Goal: Task Accomplishment & Management: Manage account settings

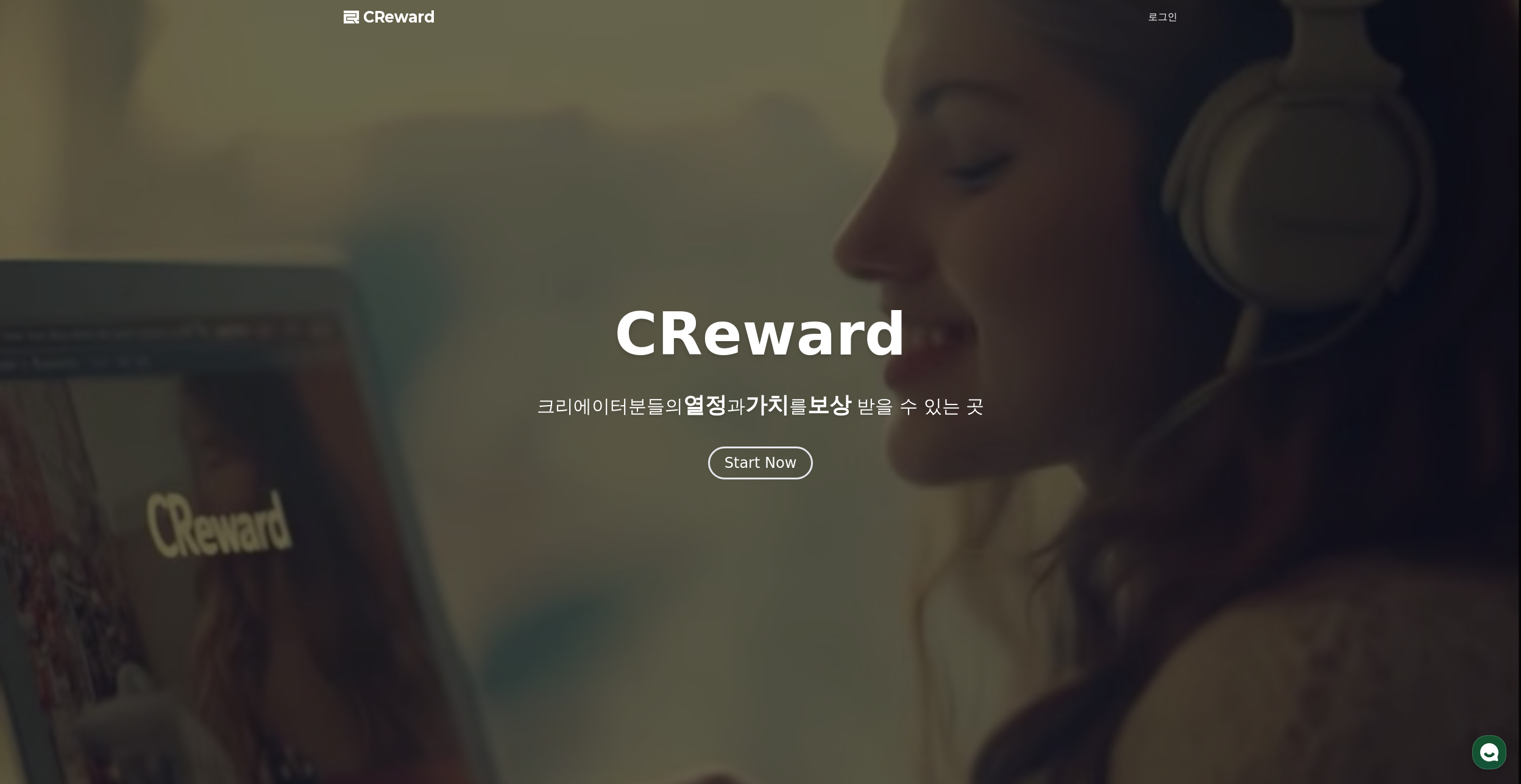
click at [1165, 15] on link "로그인" at bounding box center [1163, 17] width 29 height 15
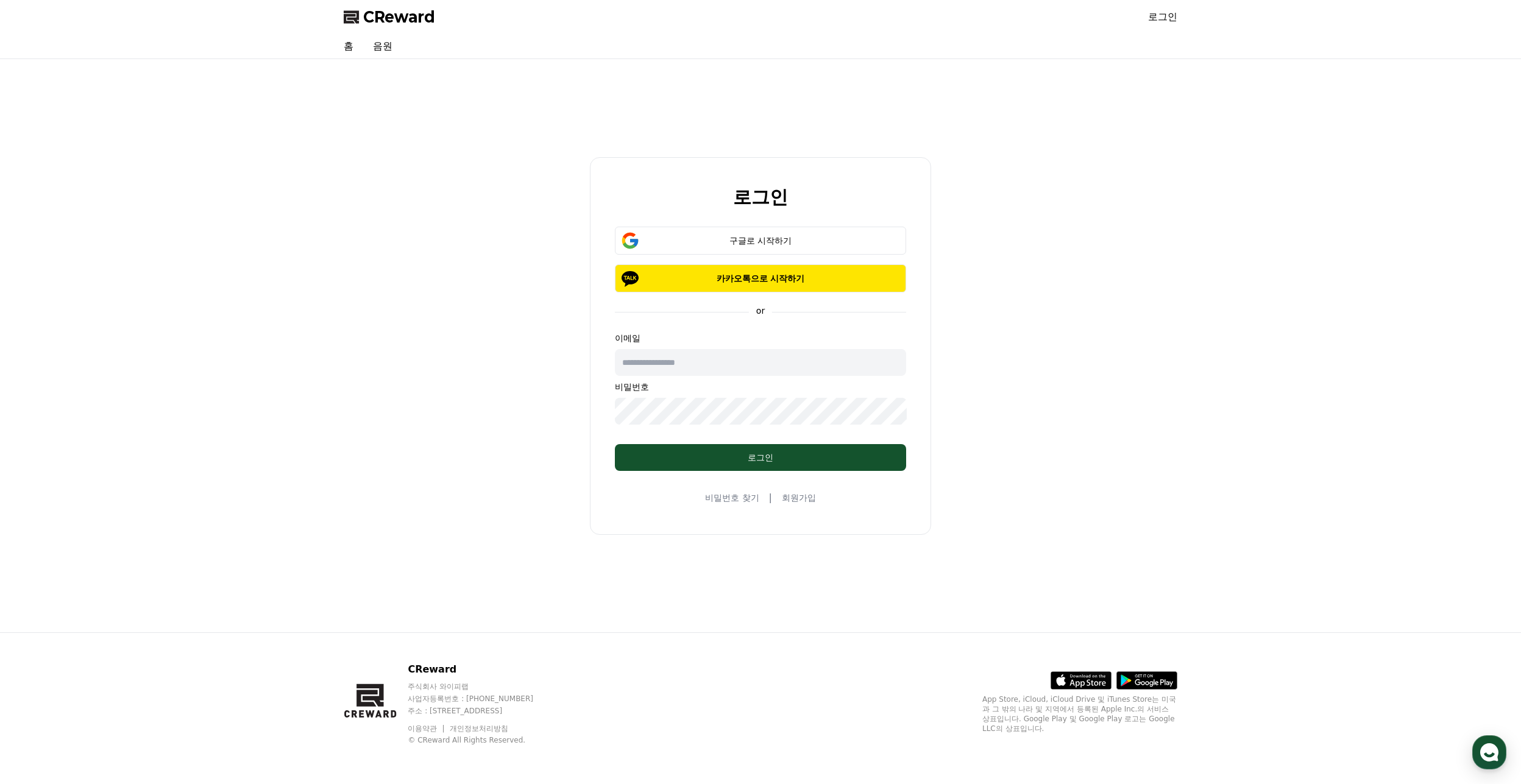
click at [690, 356] on input "text" at bounding box center [760, 363] width 291 height 27
type input "**********"
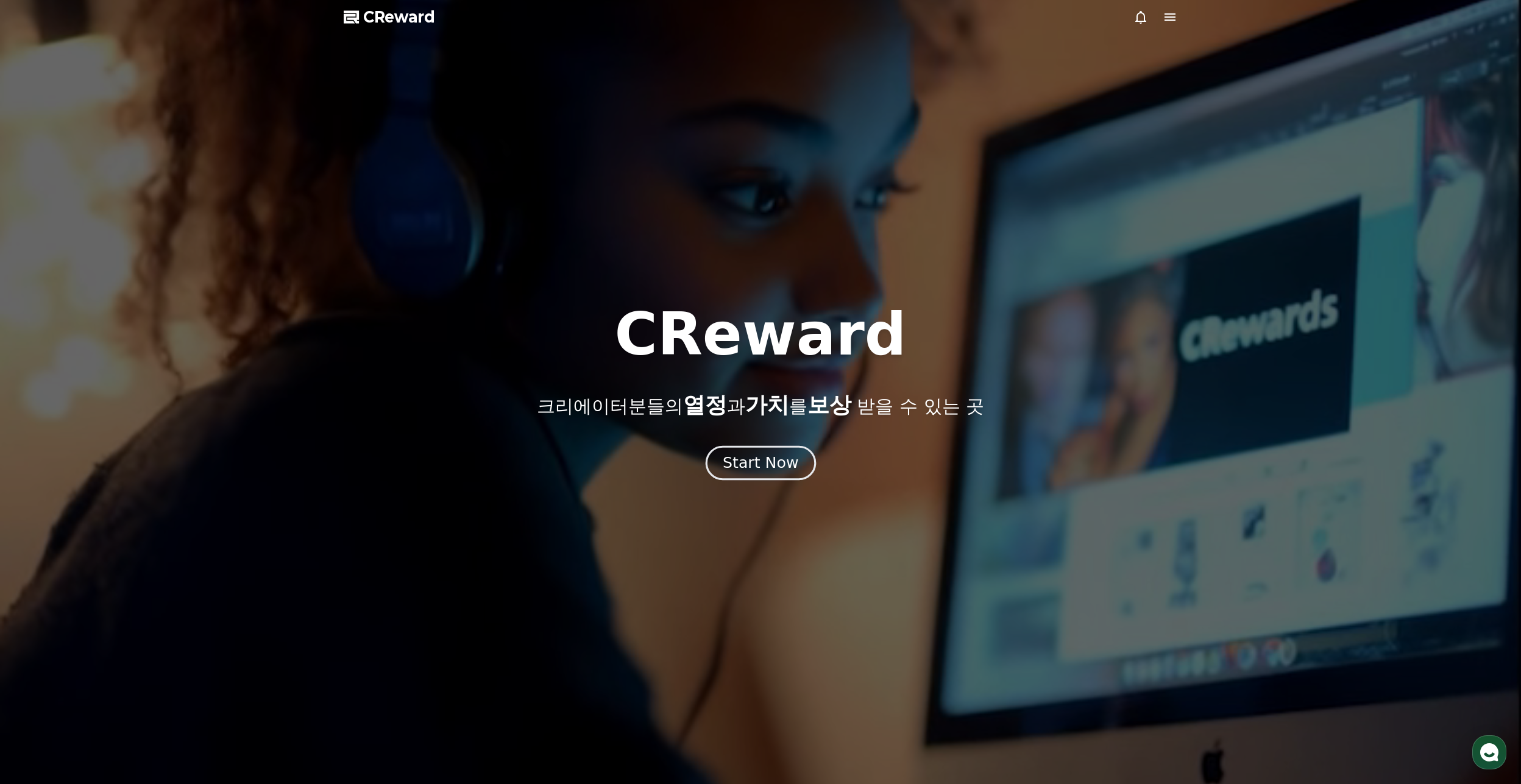
click at [757, 462] on div "Start Now" at bounding box center [760, 463] width 76 height 21
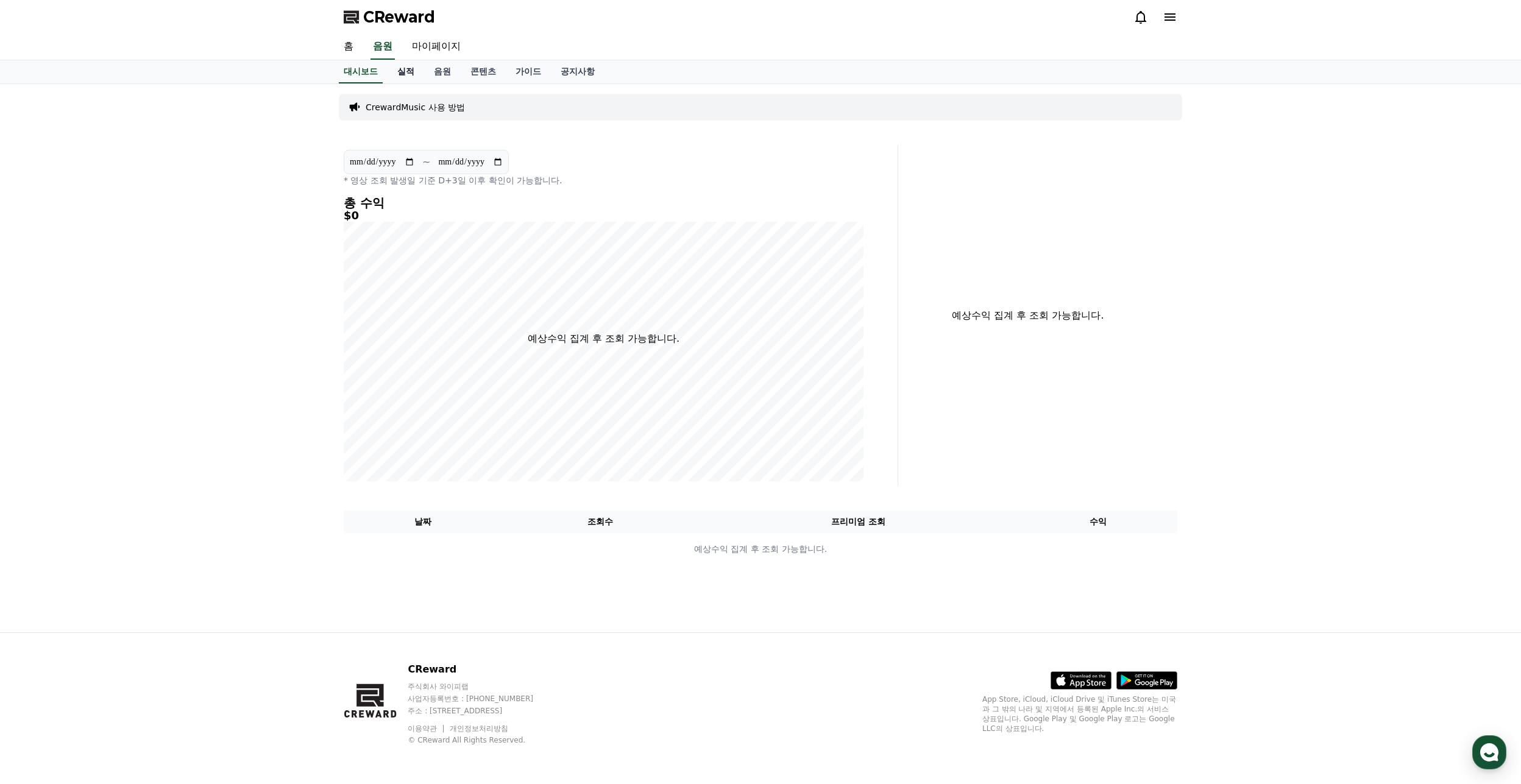
click at [399, 70] on link "실적" at bounding box center [406, 72] width 37 height 23
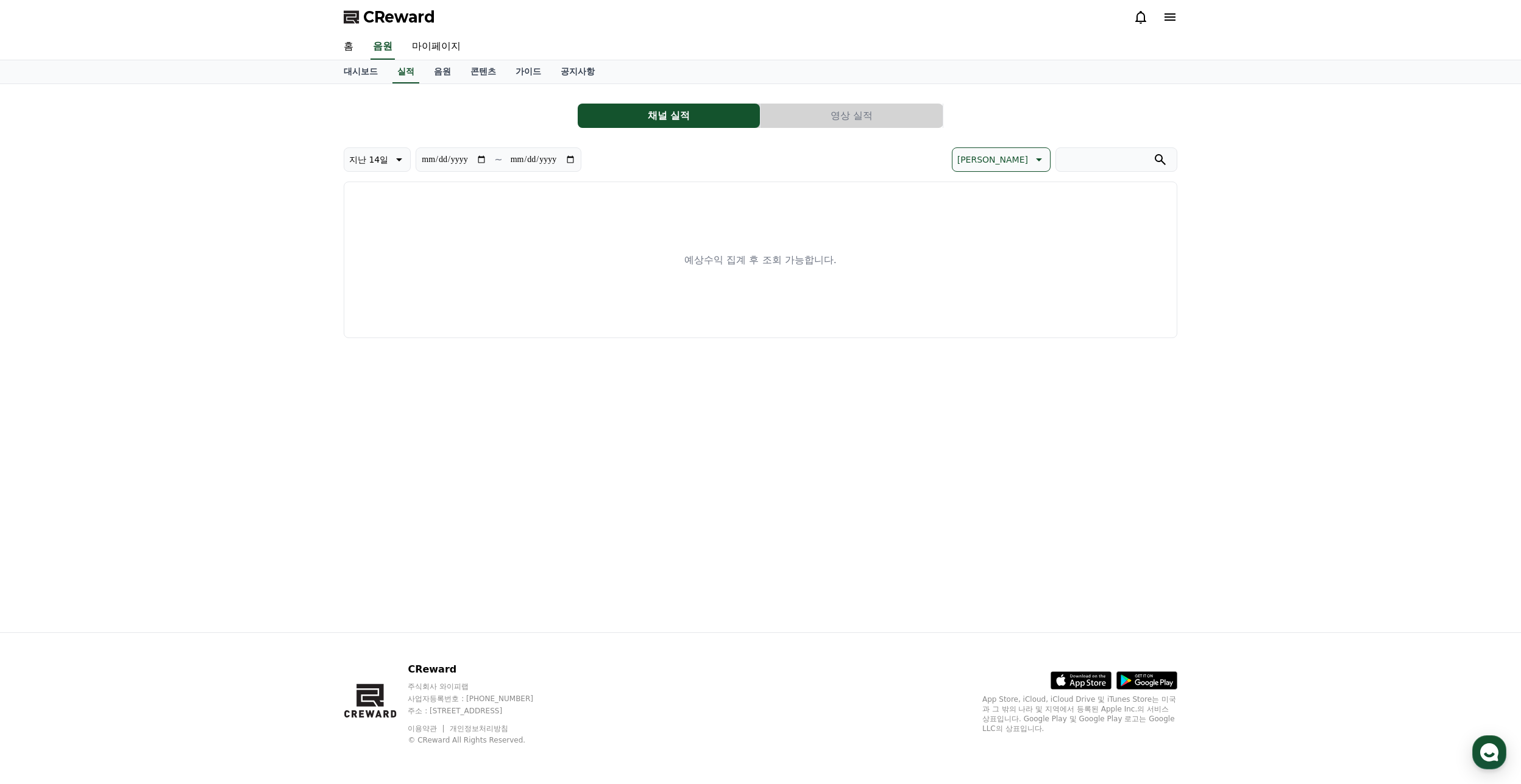
click at [1169, 18] on icon at bounding box center [1170, 17] width 11 height 7
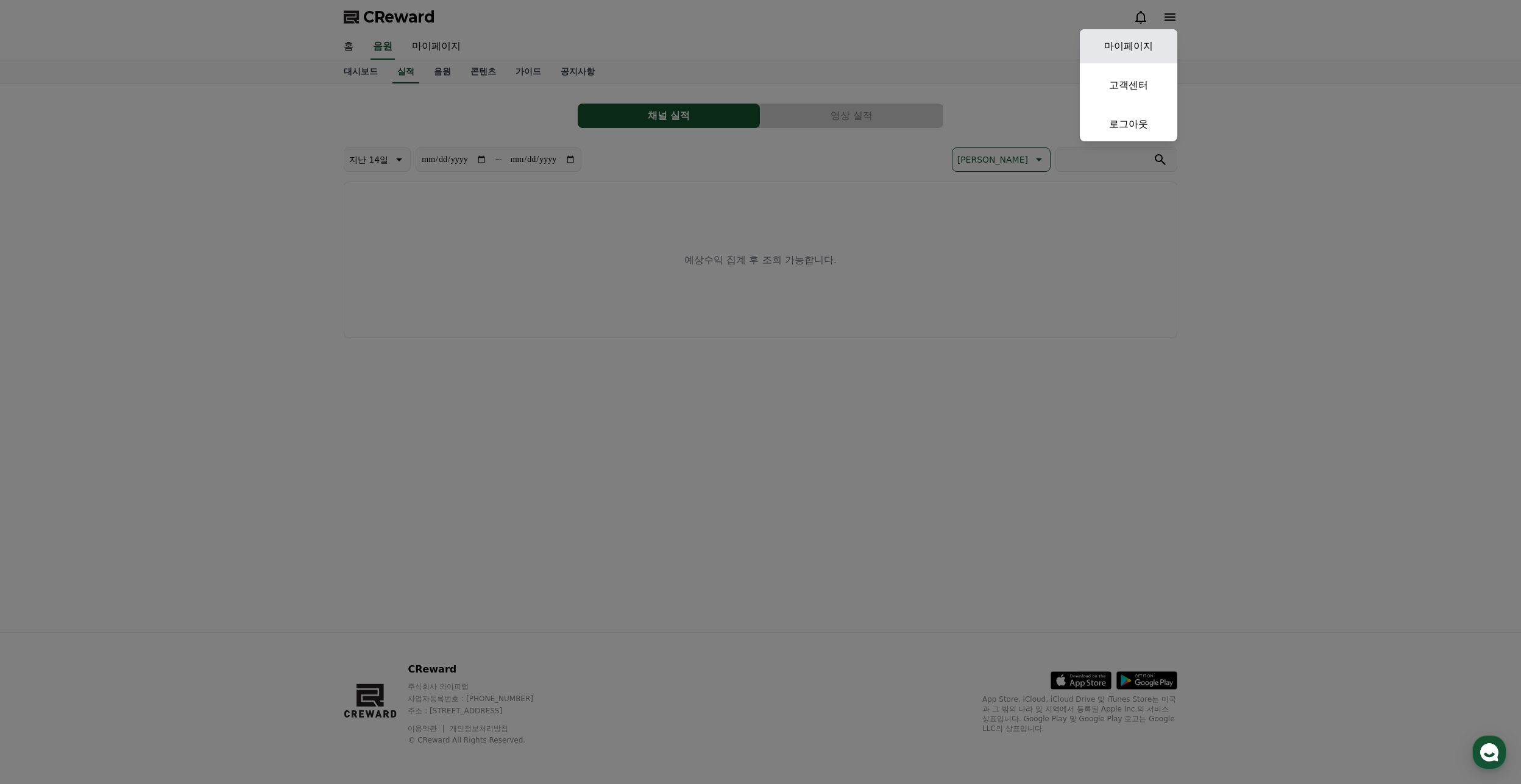
click at [1151, 39] on link "마이페이지" at bounding box center [1129, 46] width 97 height 34
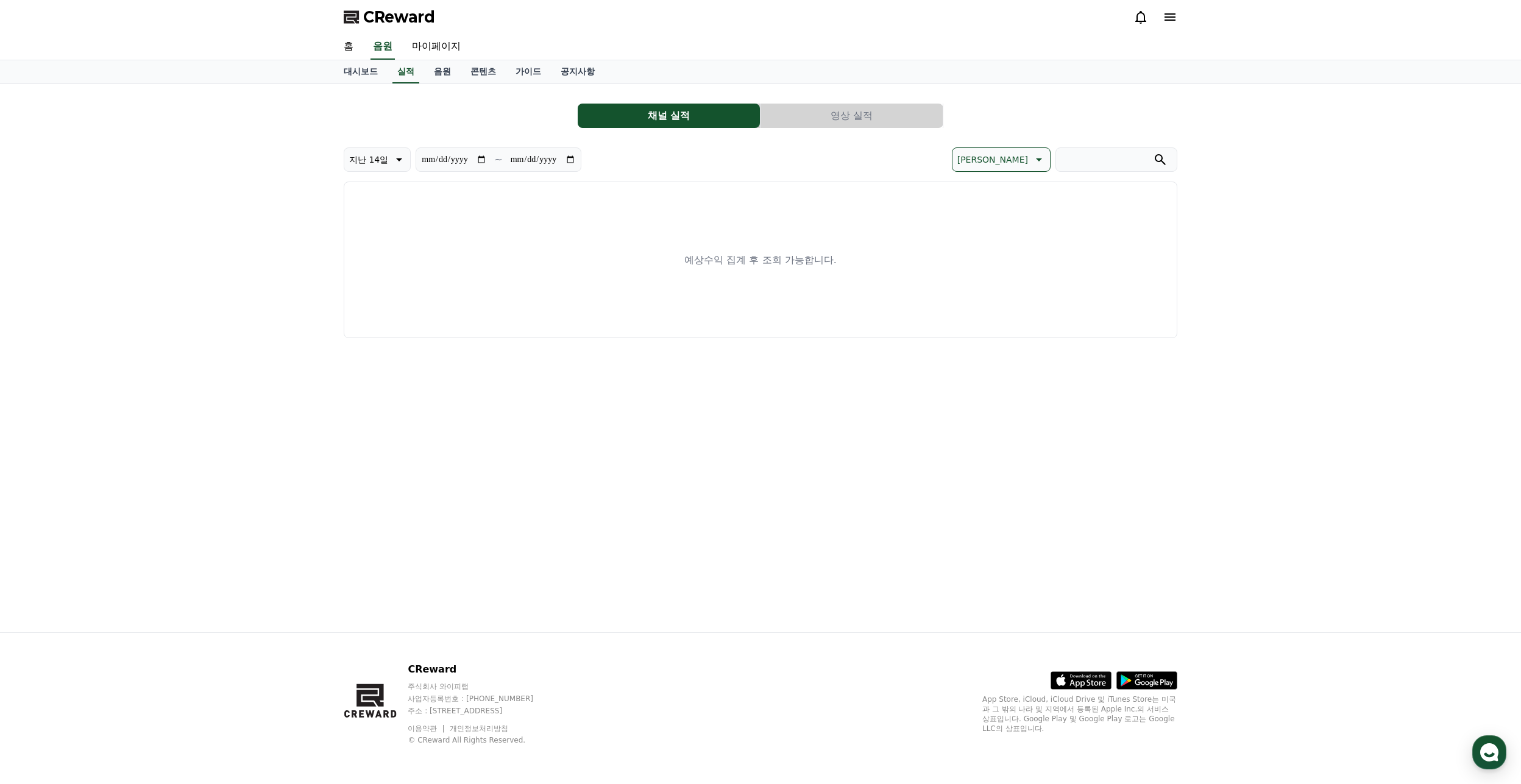
select select "**********"
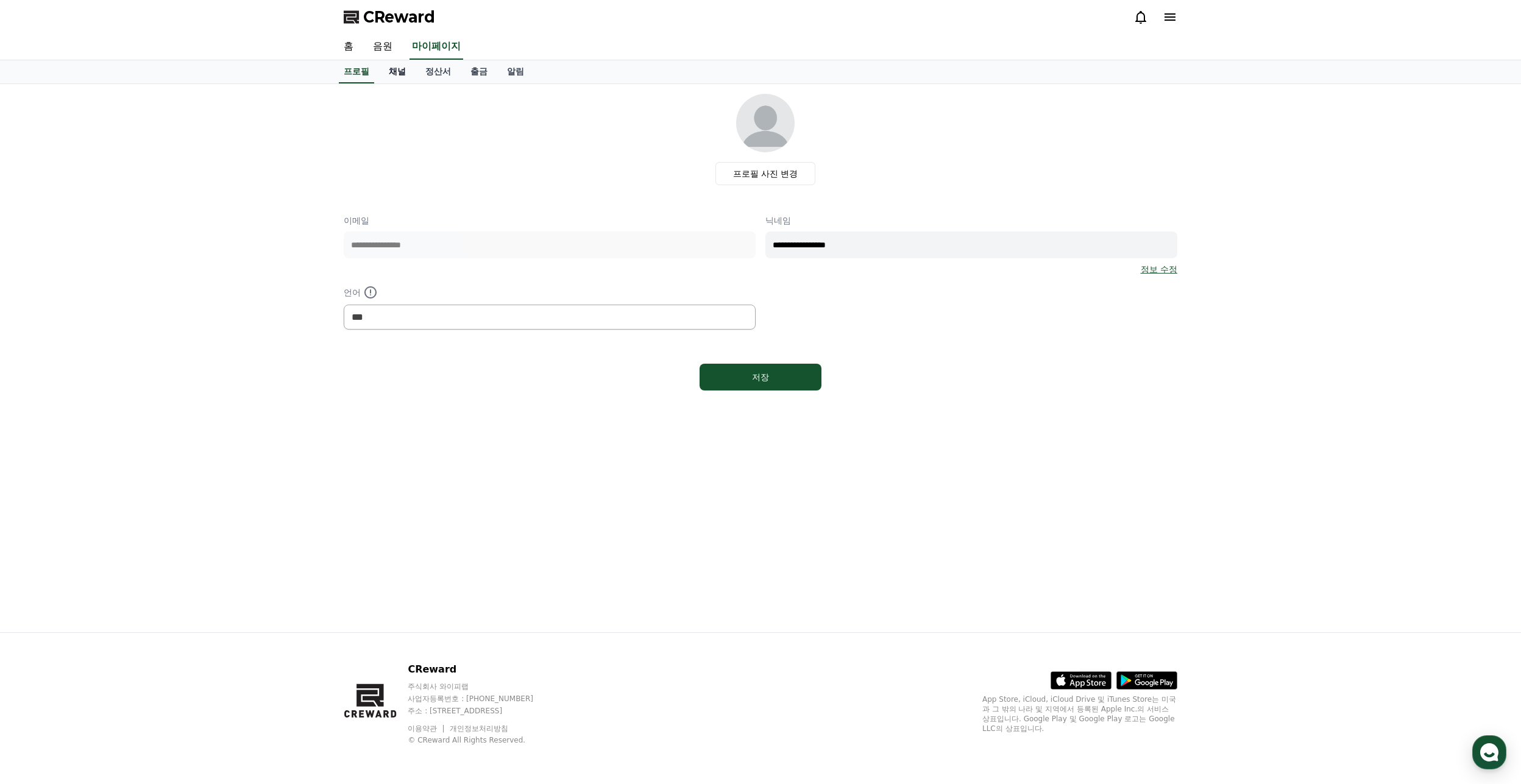
click at [399, 76] on link "채널" at bounding box center [397, 72] width 37 height 23
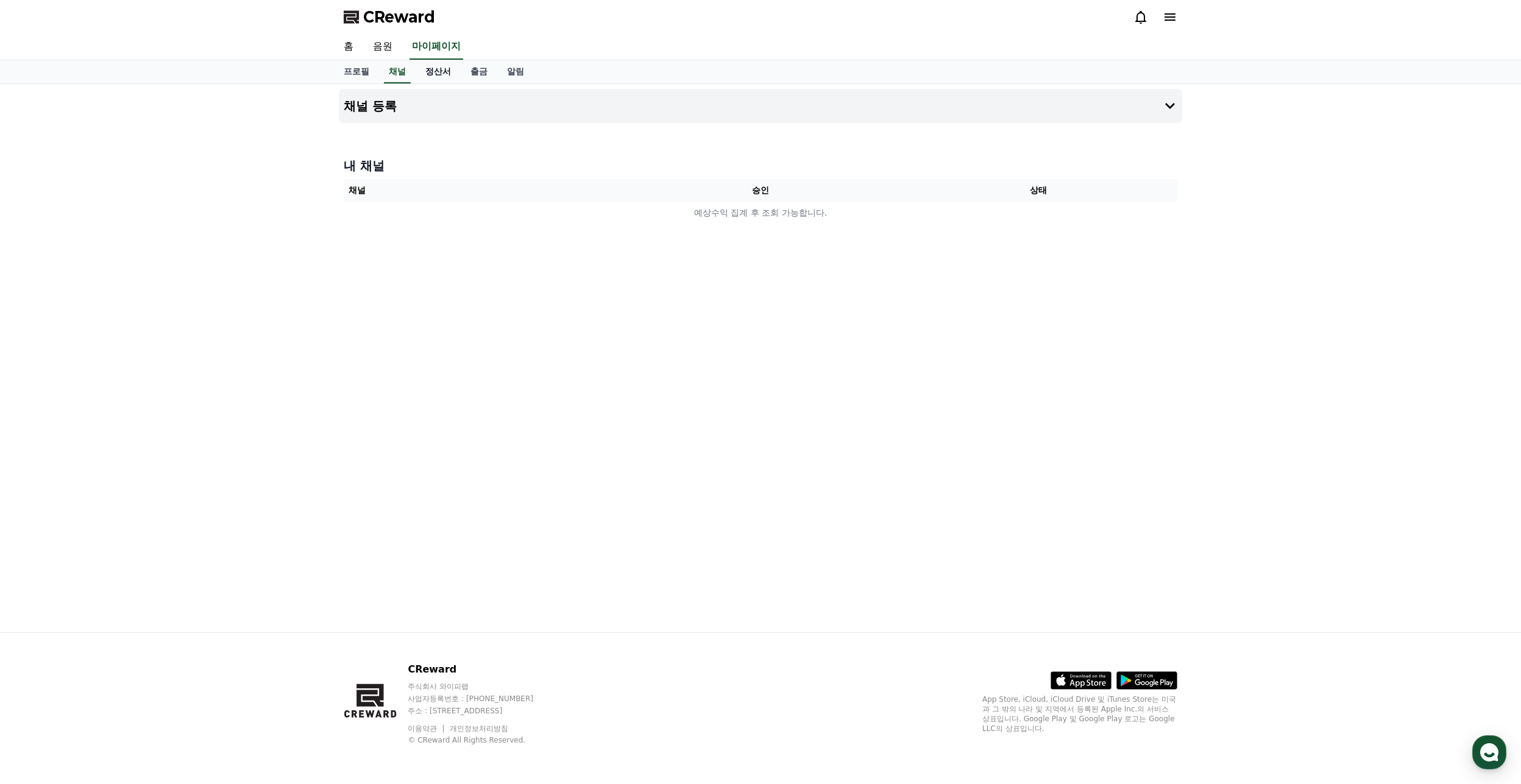
click at [437, 74] on link "정산서" at bounding box center [438, 72] width 45 height 23
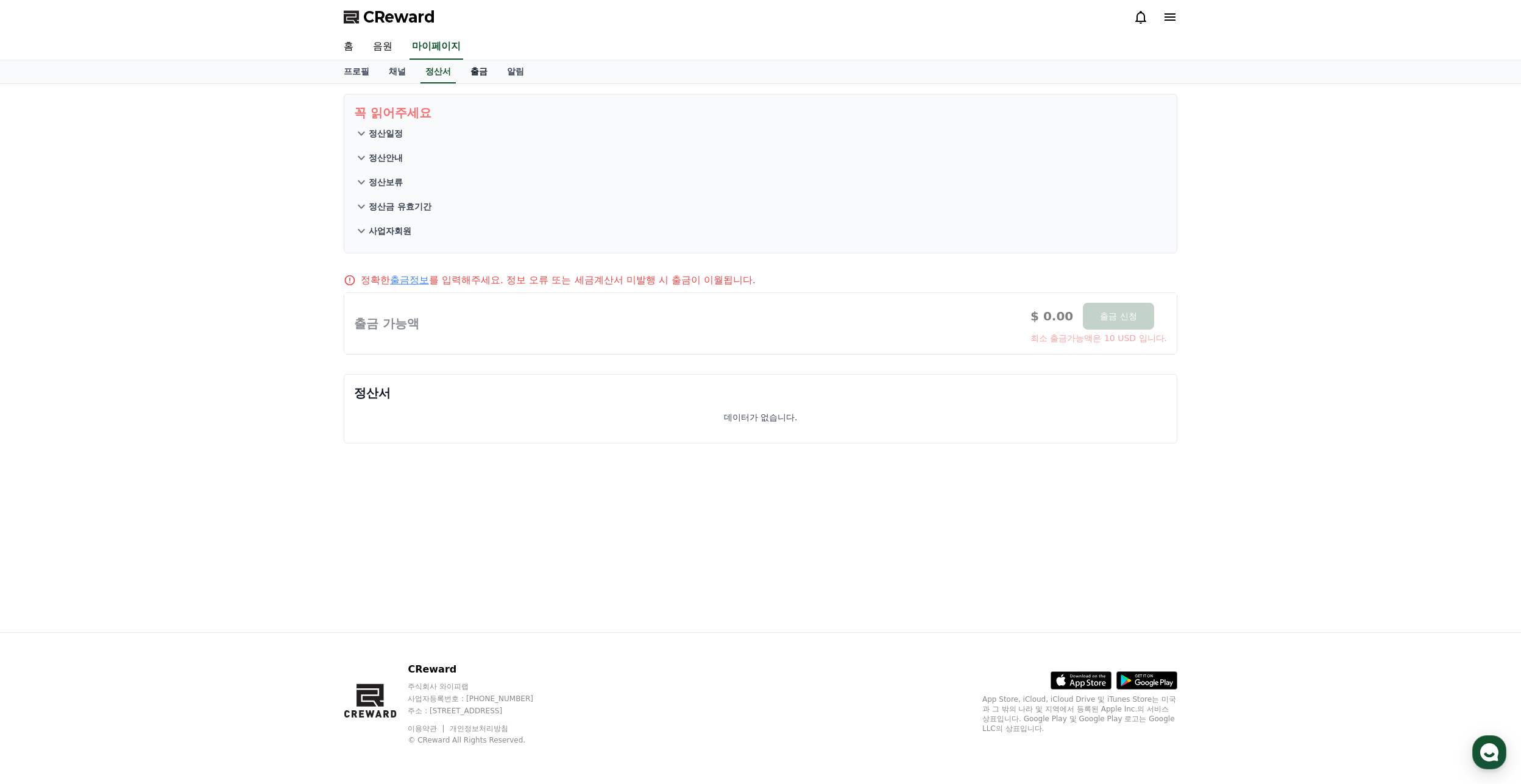
click at [489, 76] on link "출금" at bounding box center [479, 72] width 37 height 23
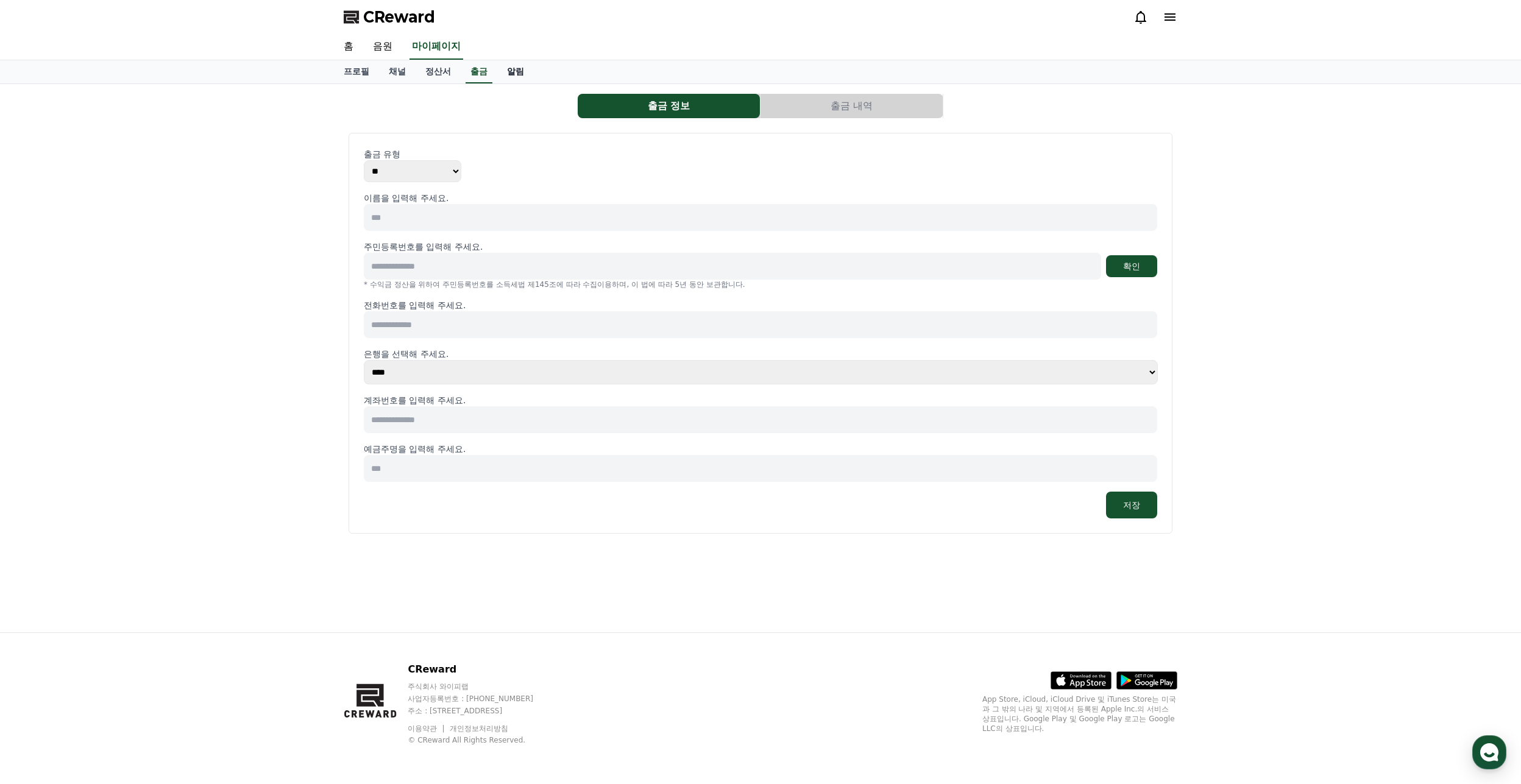
click at [517, 72] on link "알림" at bounding box center [516, 72] width 37 height 23
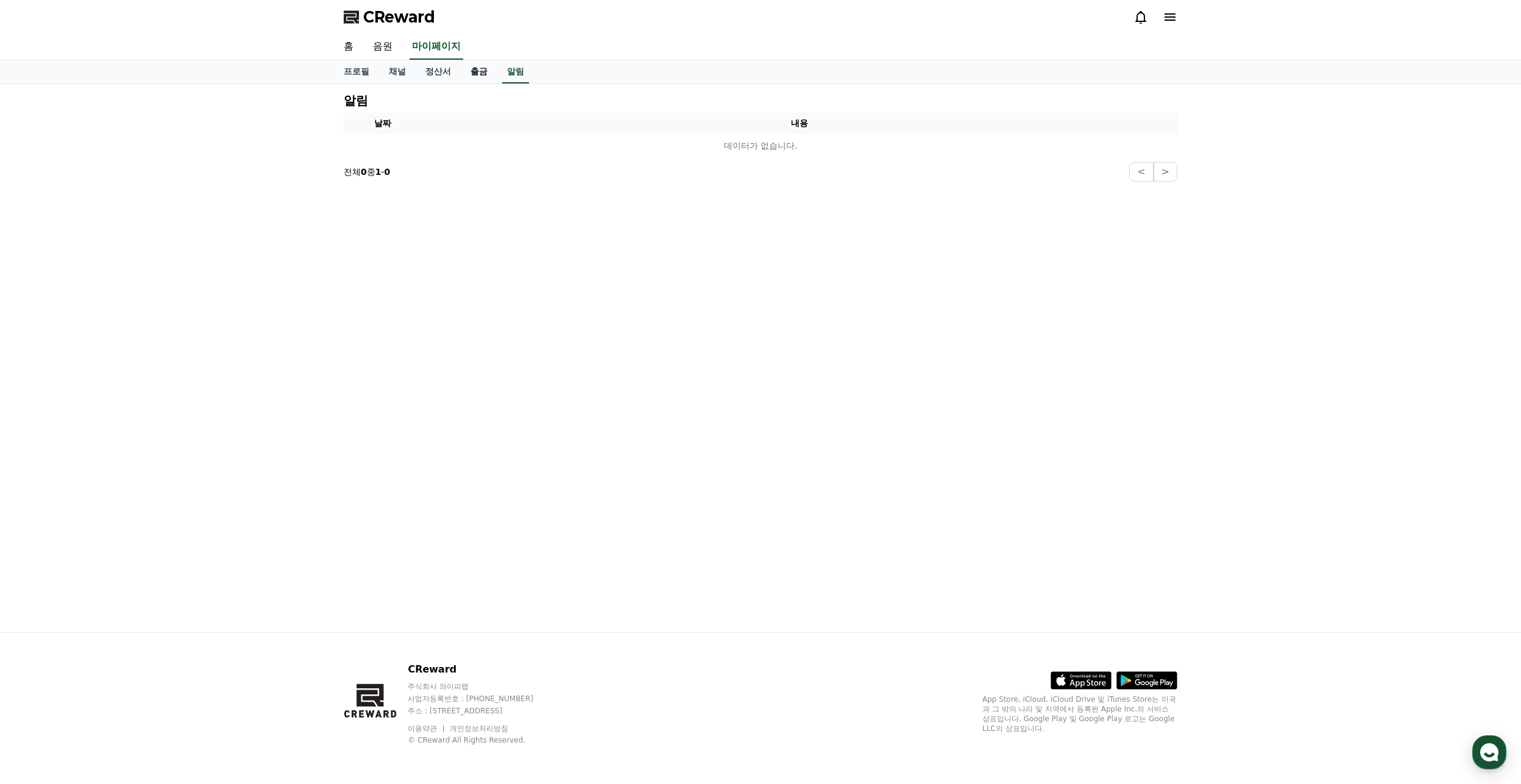
click at [481, 72] on link "출금" at bounding box center [479, 72] width 37 height 23
click at [360, 70] on link "프로필" at bounding box center [356, 72] width 45 height 23
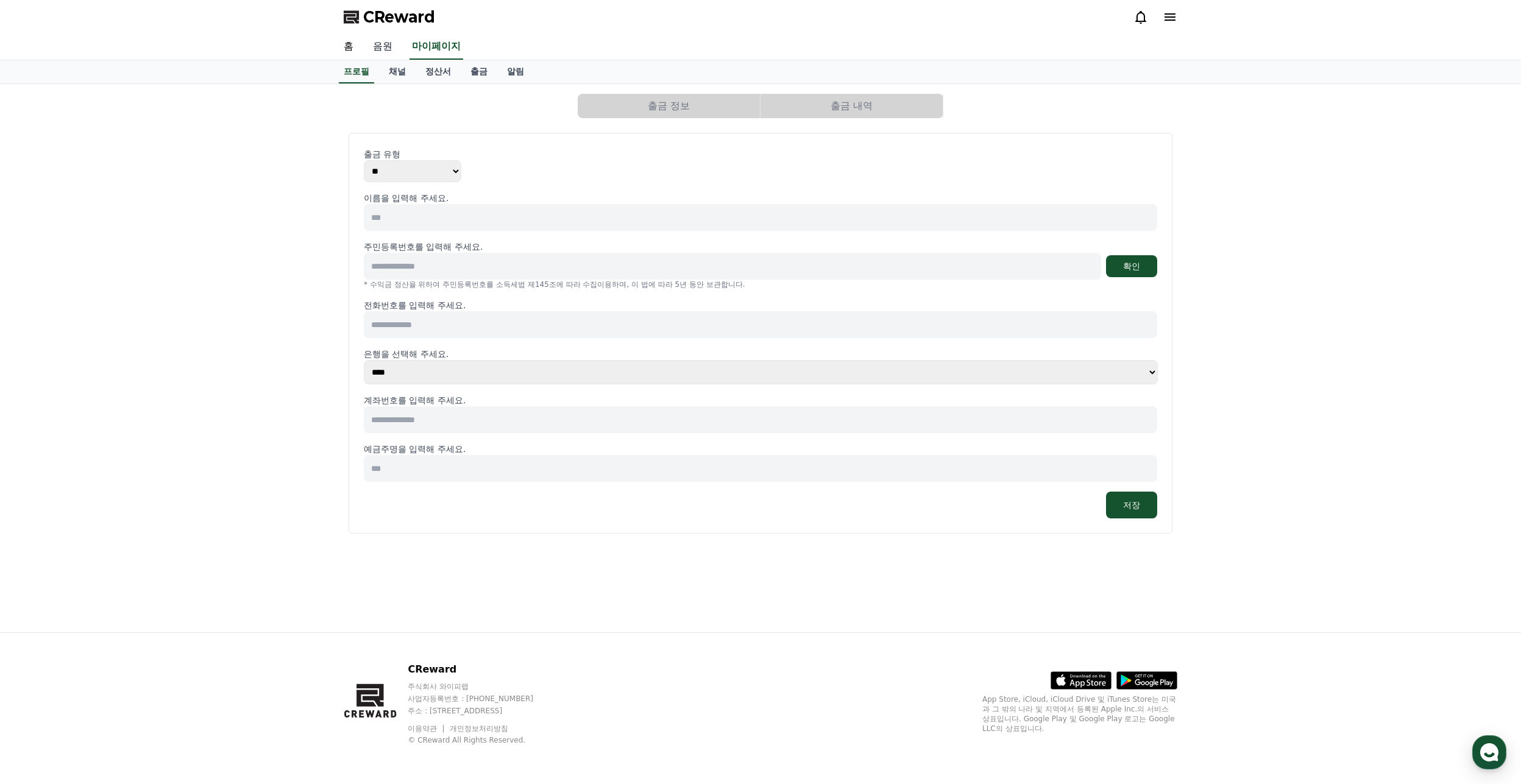
select select "**********"
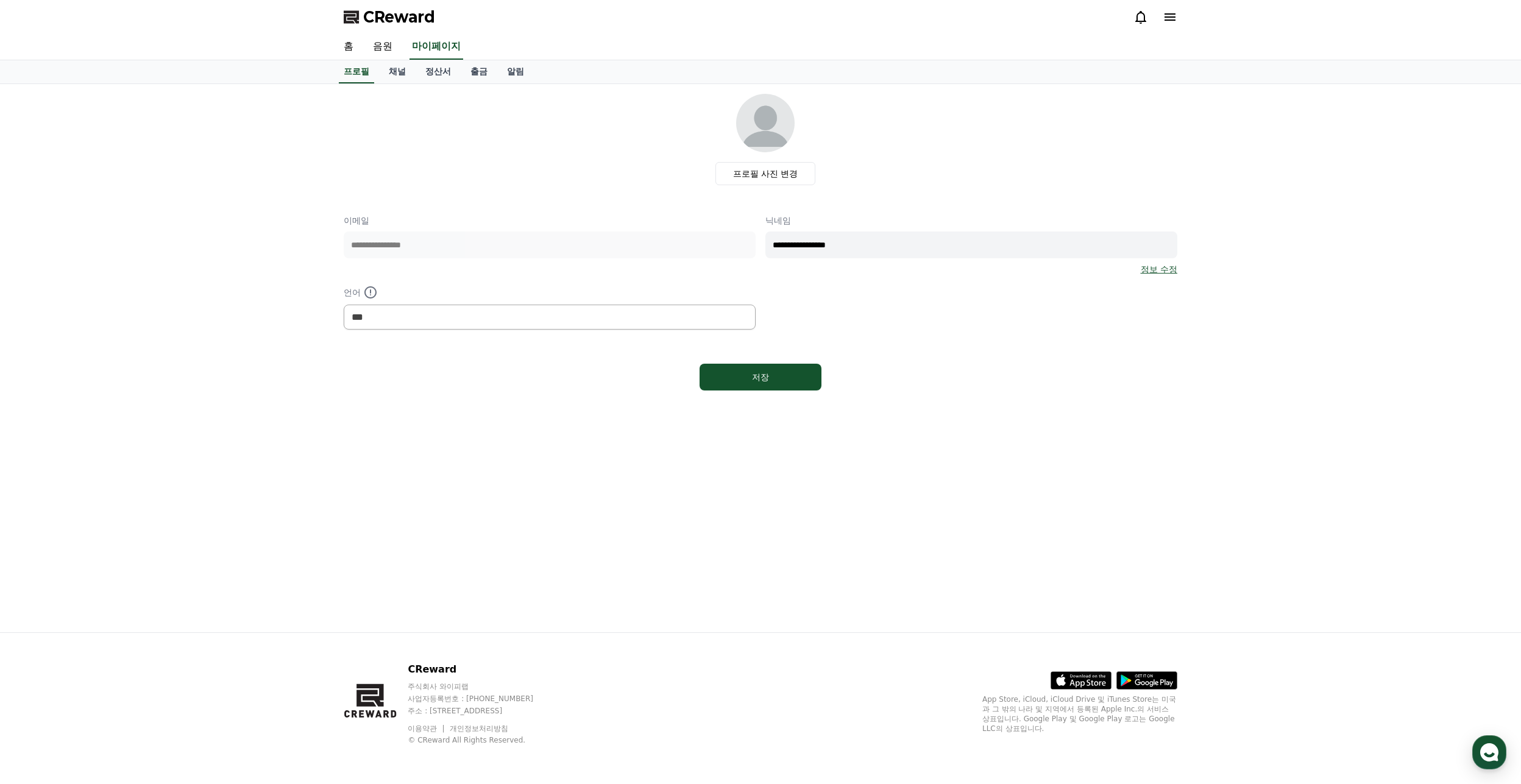
click at [1161, 19] on div at bounding box center [1155, 17] width 44 height 15
click at [1171, 16] on icon at bounding box center [1170, 17] width 15 height 15
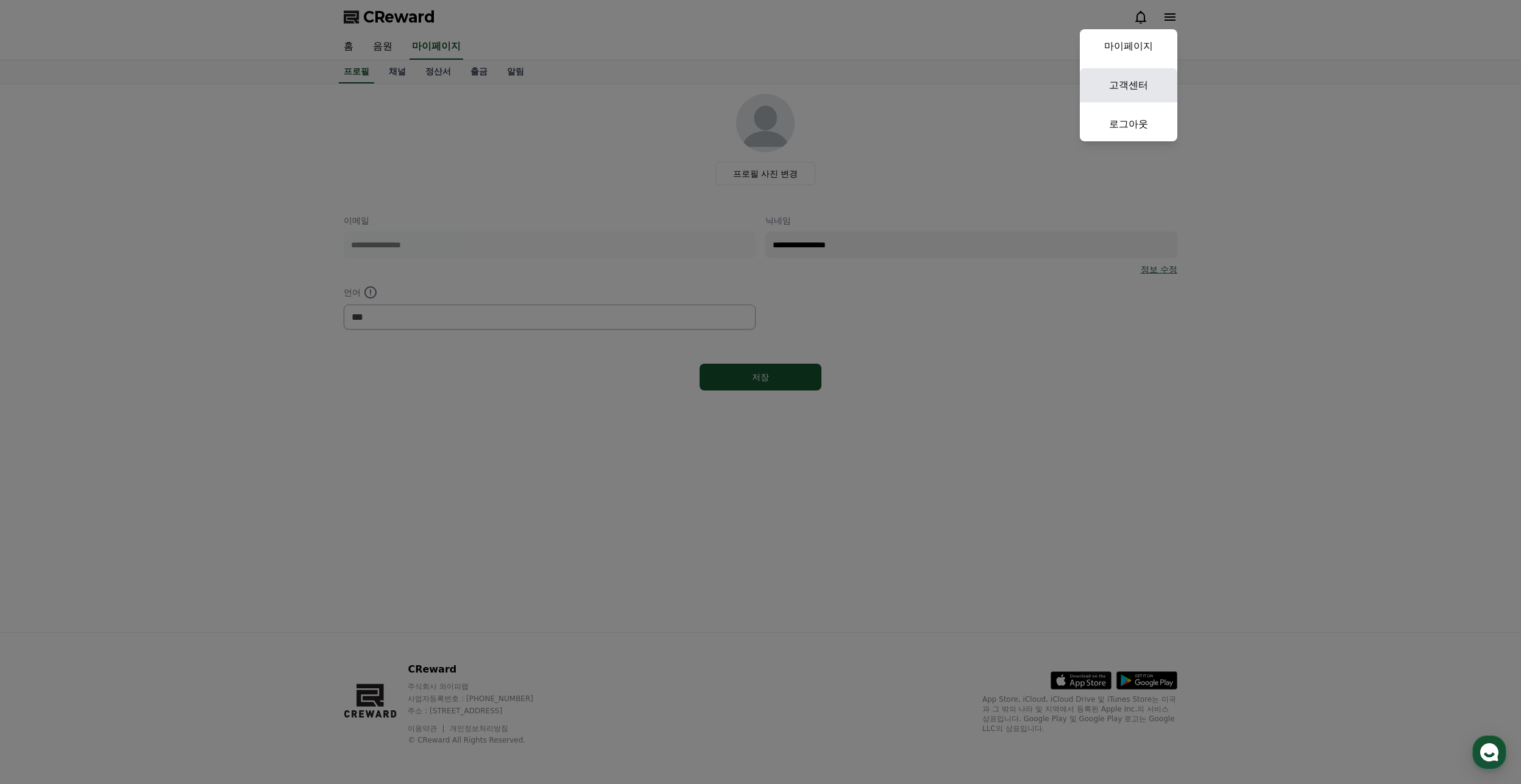
click at [1147, 86] on link "고객센터" at bounding box center [1129, 85] width 97 height 34
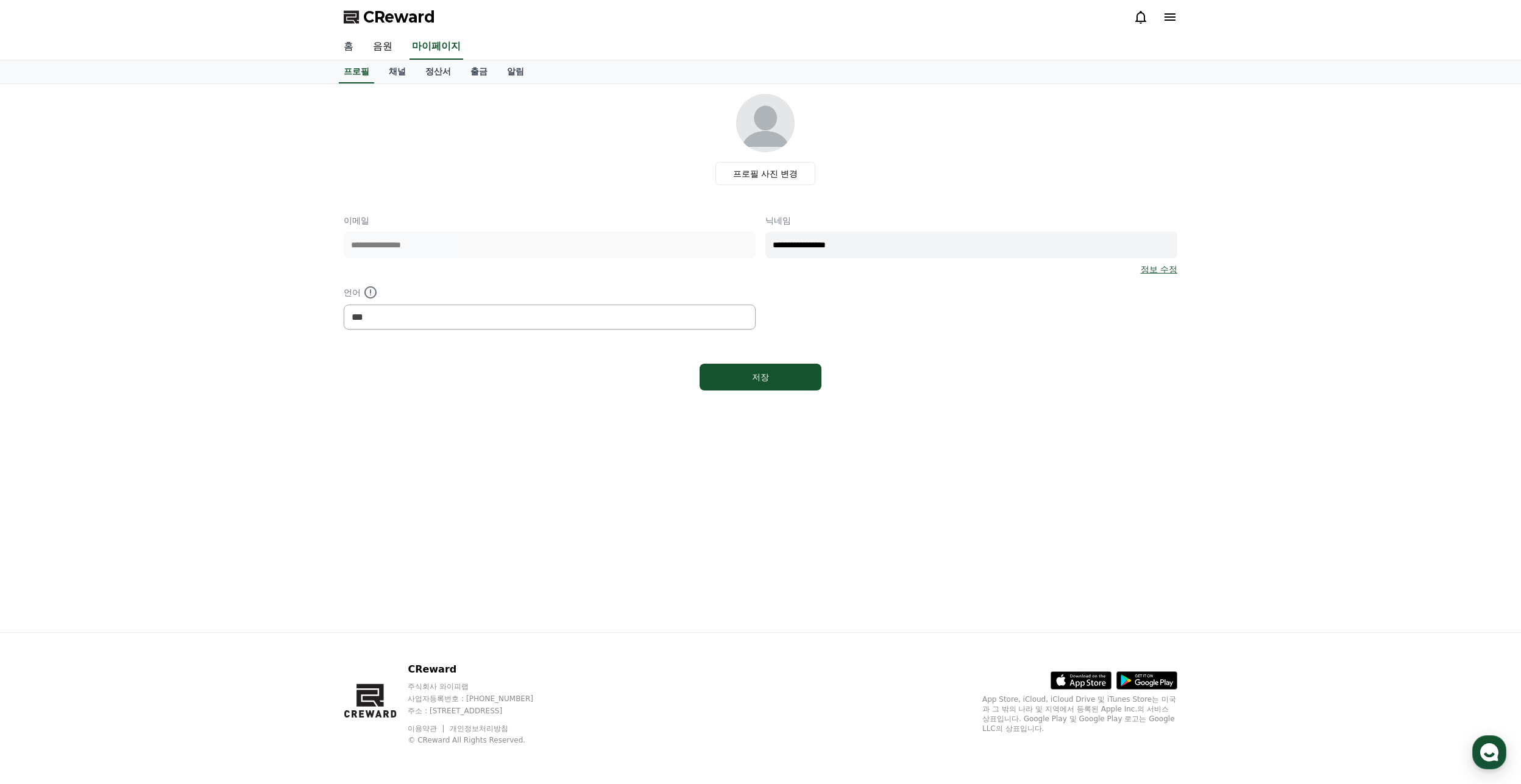
click at [347, 48] on link "홈" at bounding box center [348, 47] width 29 height 26
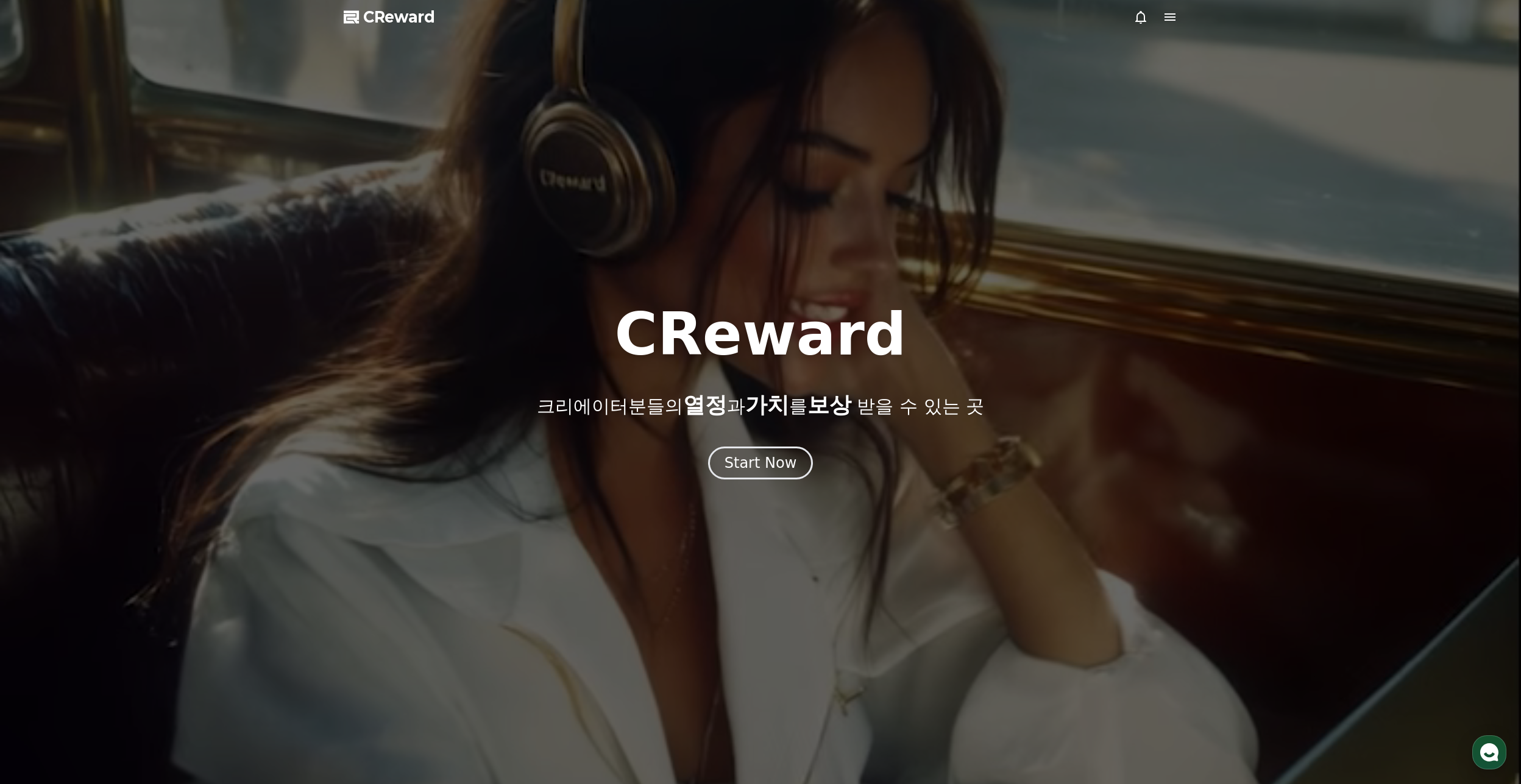
click at [1139, 15] on icon at bounding box center [1141, 17] width 15 height 15
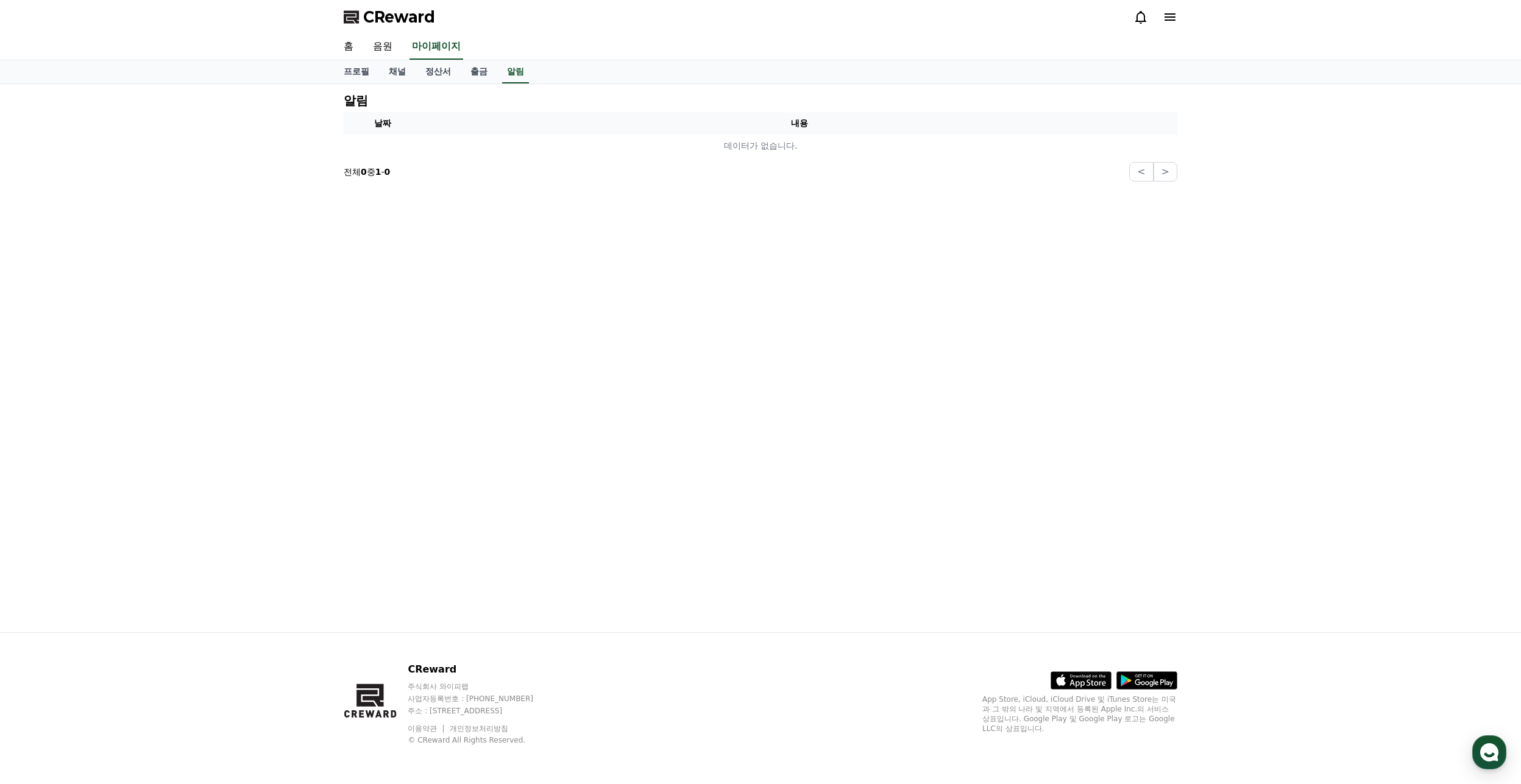
click at [1167, 14] on icon at bounding box center [1170, 17] width 11 height 7
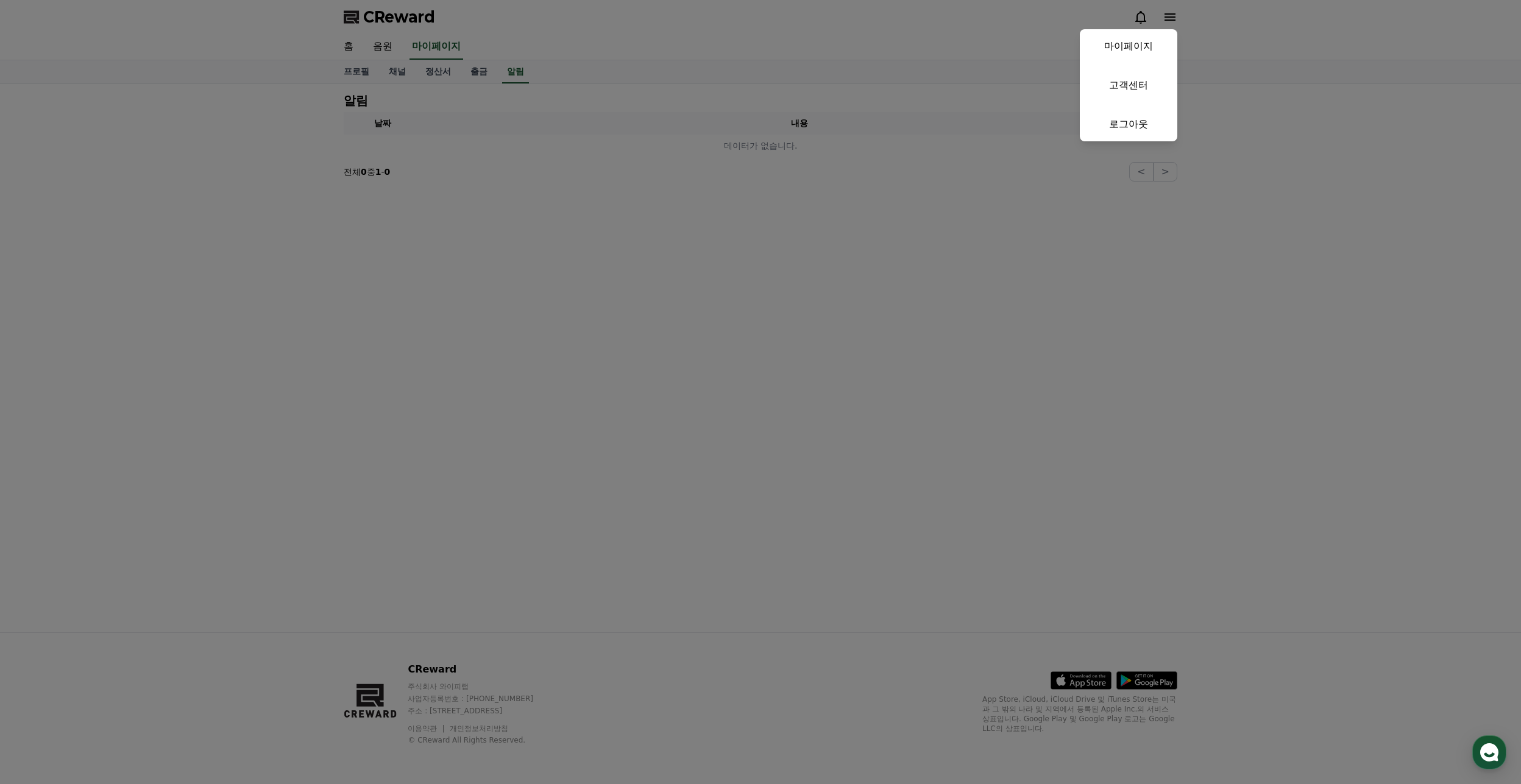
click at [822, 221] on button "close" at bounding box center [760, 392] width 1521 height 784
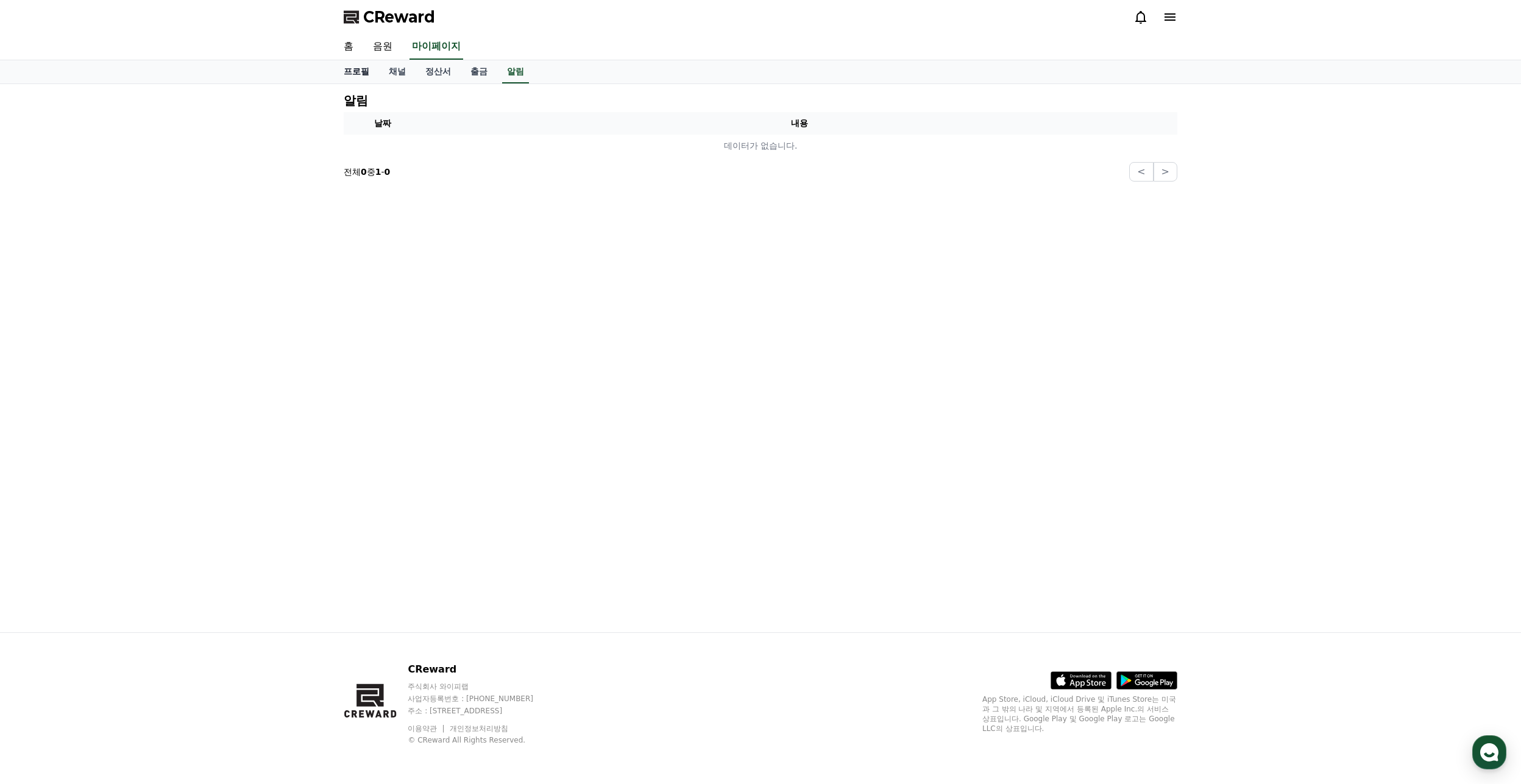
click at [356, 76] on link "프로필" at bounding box center [356, 72] width 45 height 23
select select "**********"
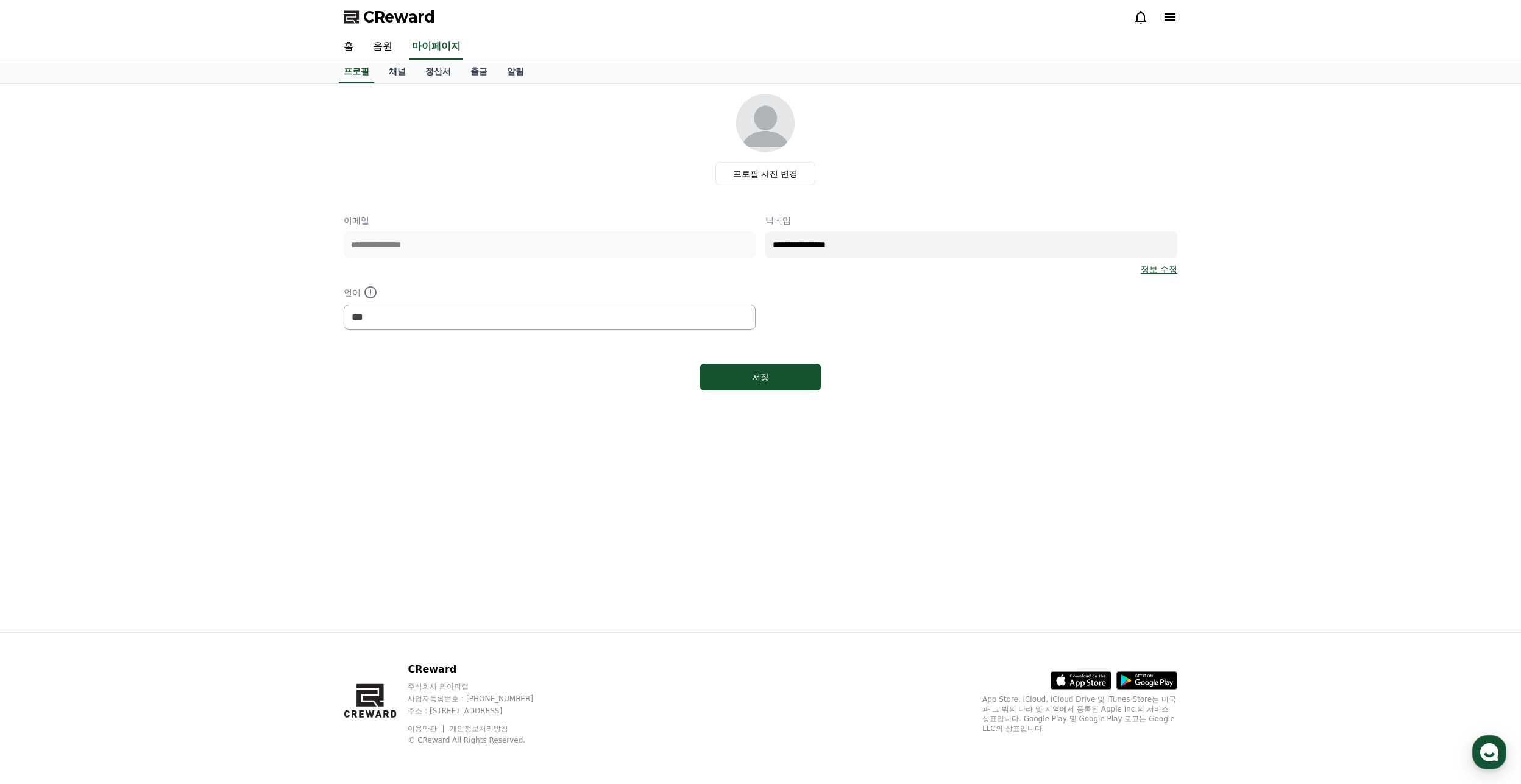
click at [1157, 270] on link "정보 수정" at bounding box center [1159, 269] width 37 height 12
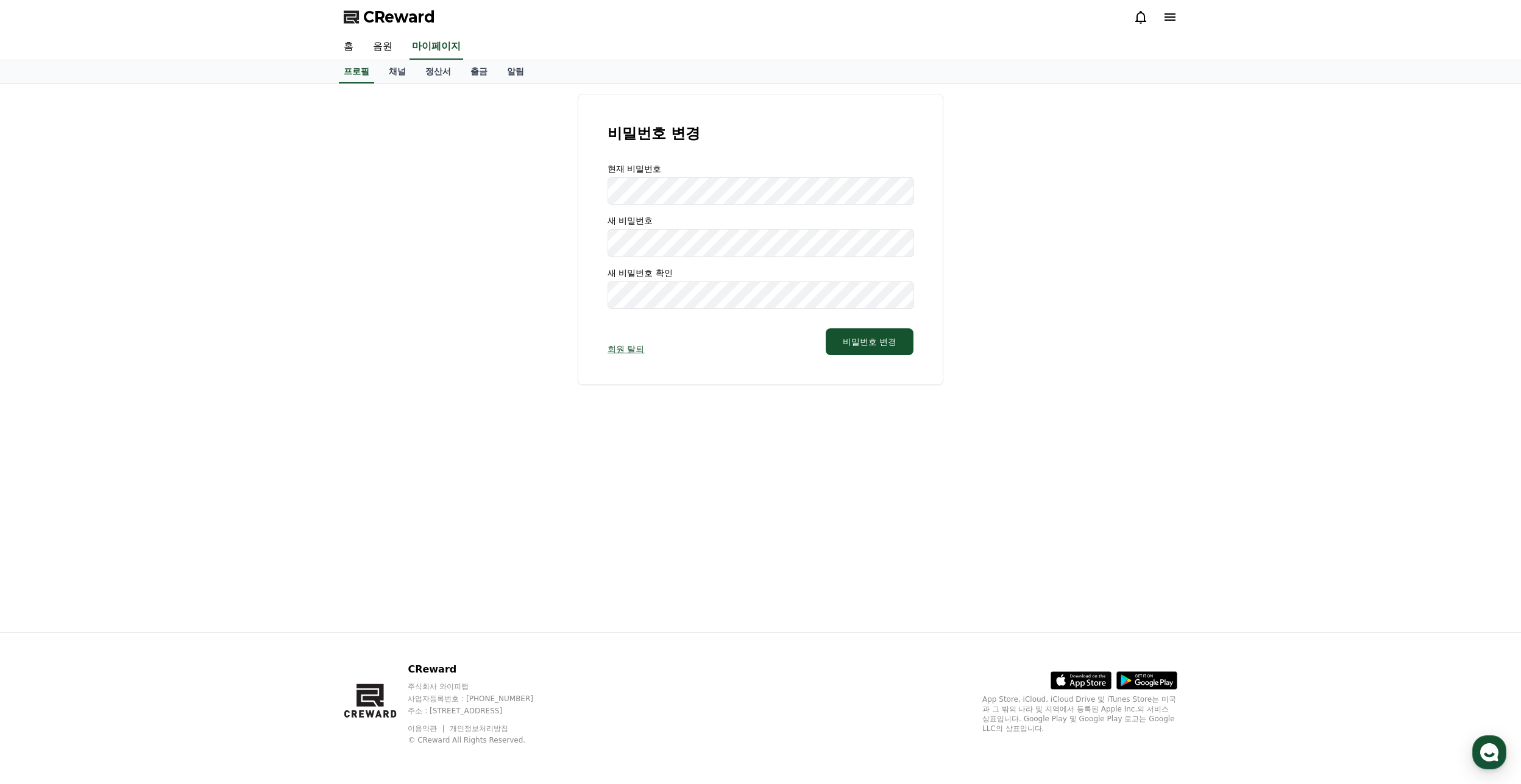
click at [629, 354] on link "회원 탈퇴" at bounding box center [626, 349] width 37 height 12
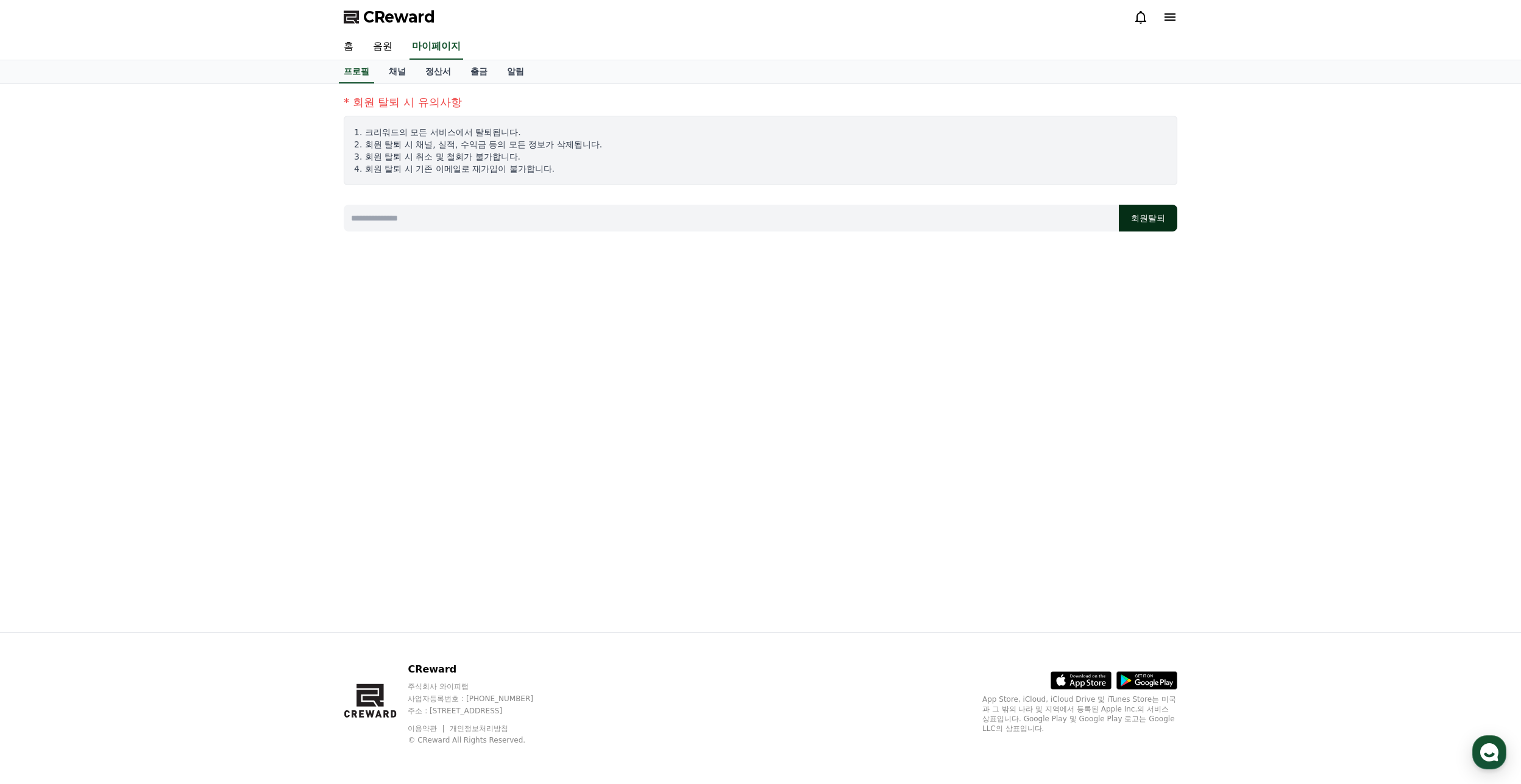
click at [1149, 219] on button "회원탈퇴" at bounding box center [1148, 218] width 59 height 27
click at [513, 218] on input at bounding box center [731, 218] width 775 height 27
type input "*"
type input "********"
click at [1168, 223] on button "회원탈퇴" at bounding box center [1148, 218] width 59 height 27
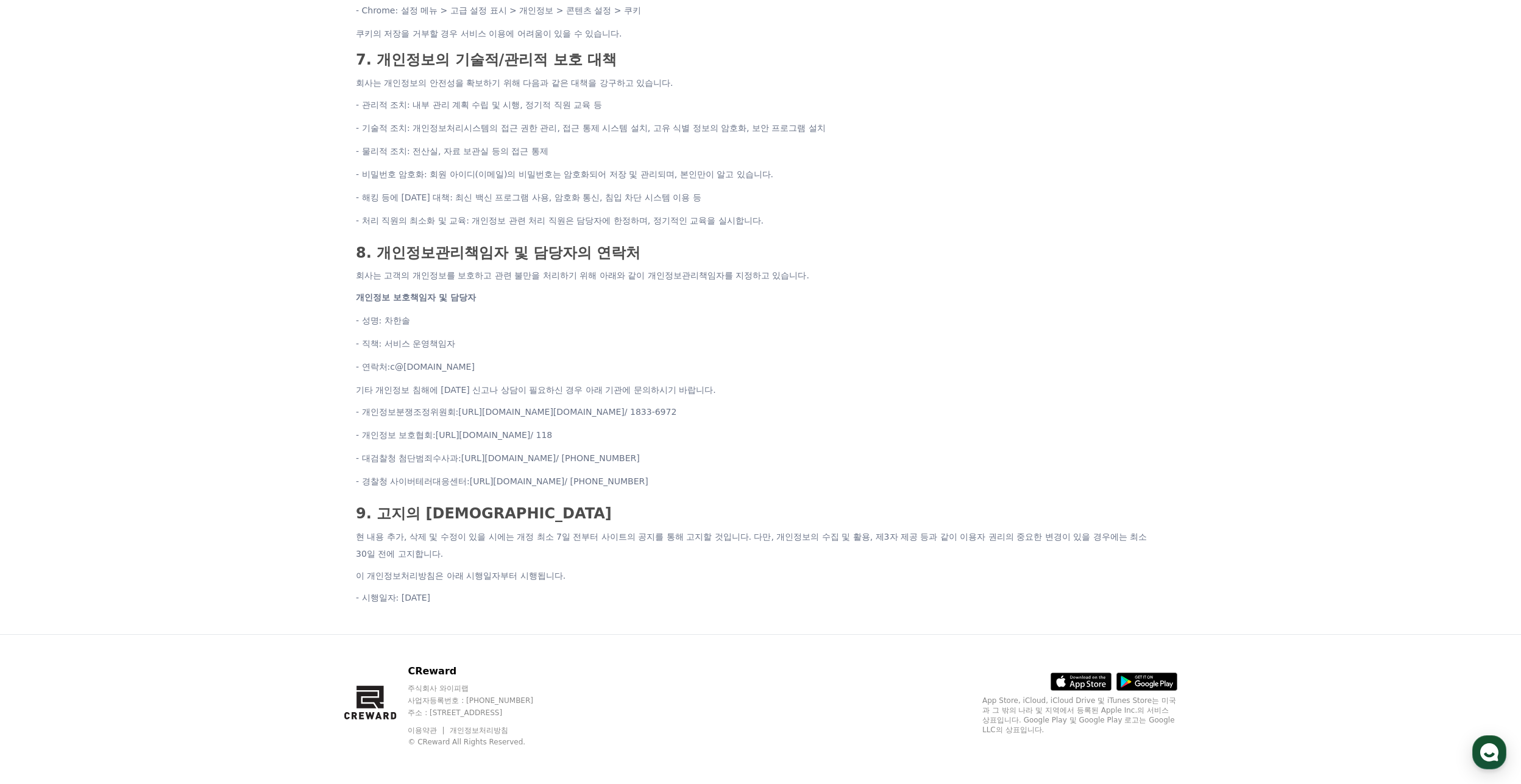
scroll to position [1306, 0]
click at [844, 271] on p "회사는 고객의 개인정보를 보호하고 관련 불만을 처리하기 위해 아래와 같이 개인정보관리책임자를 지정하고 있습니다." at bounding box center [760, 274] width 809 height 17
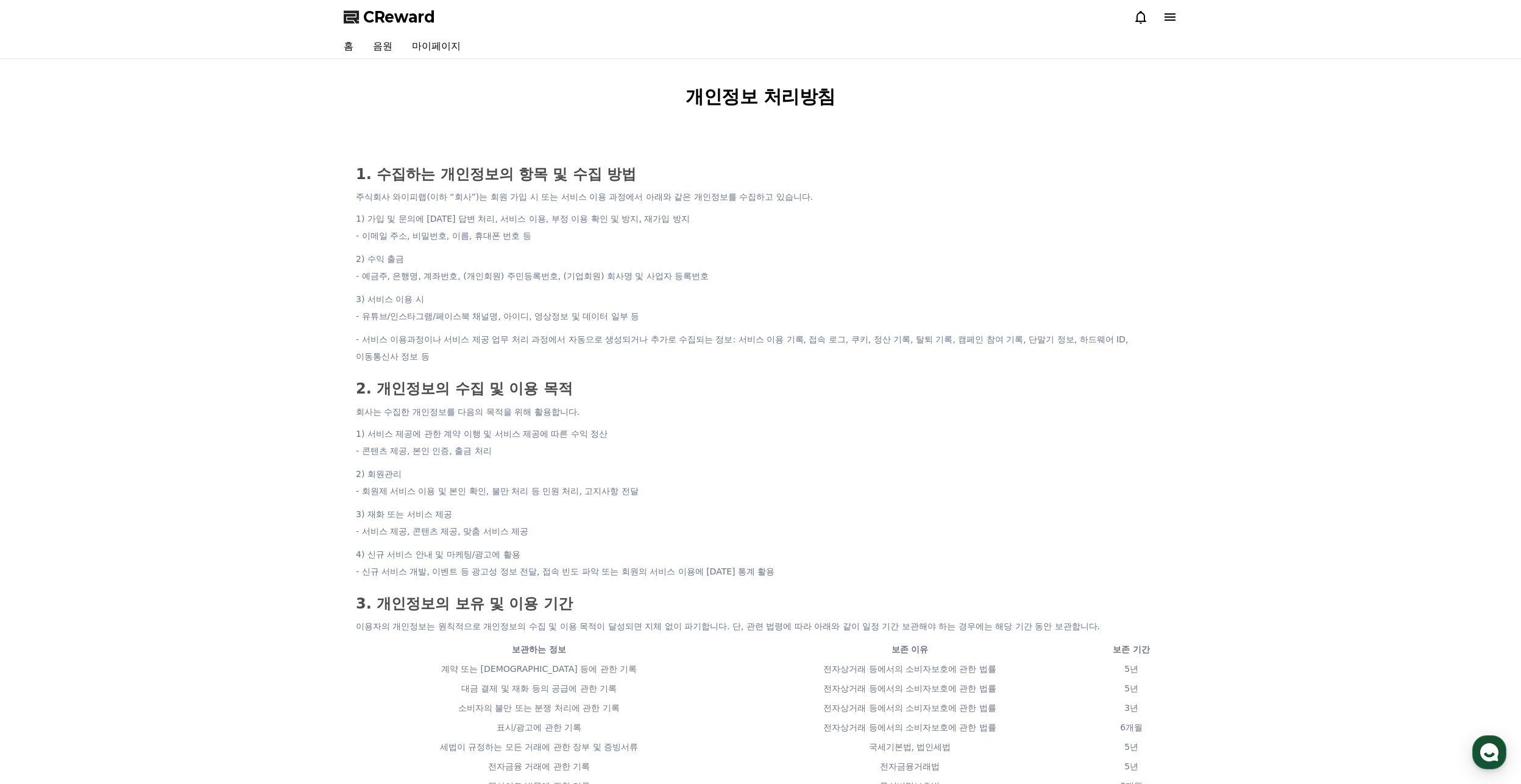
scroll to position [413, 0]
